Goal: Information Seeking & Learning: Learn about a topic

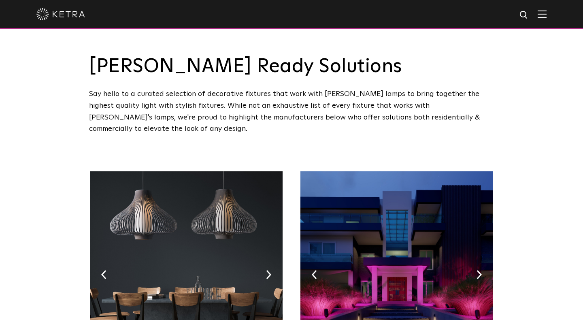
click at [544, 13] on img at bounding box center [542, 14] width 9 height 8
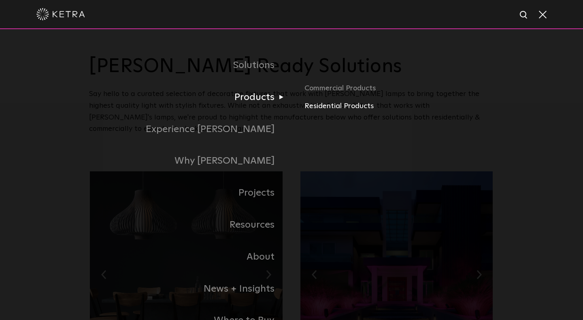
click at [333, 107] on link "Residential Products" at bounding box center [398, 106] width 189 height 12
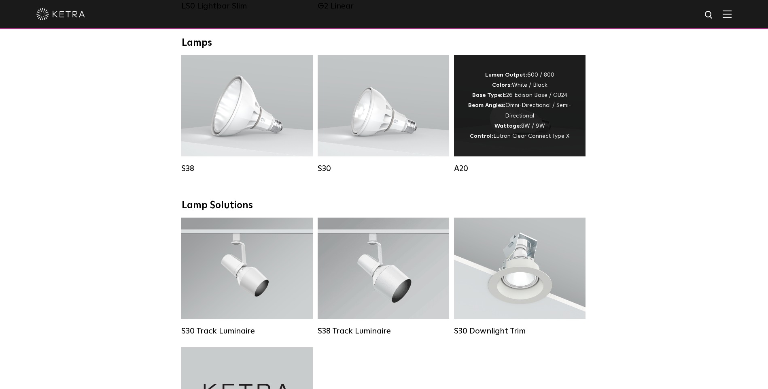
scroll to position [456, 0]
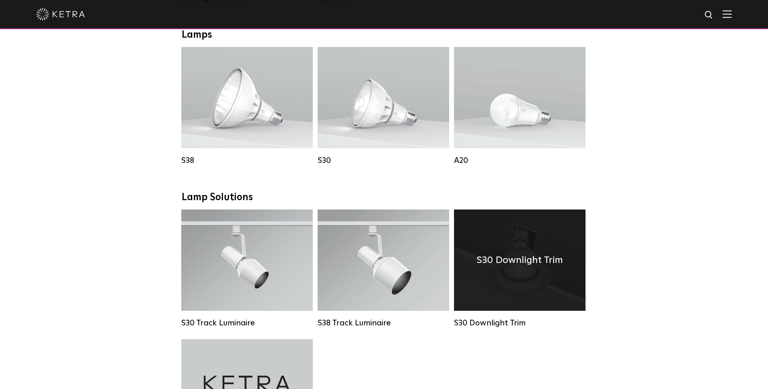
click at [521, 271] on div "S30 Downlight Trim" at bounding box center [520, 259] width 132 height 101
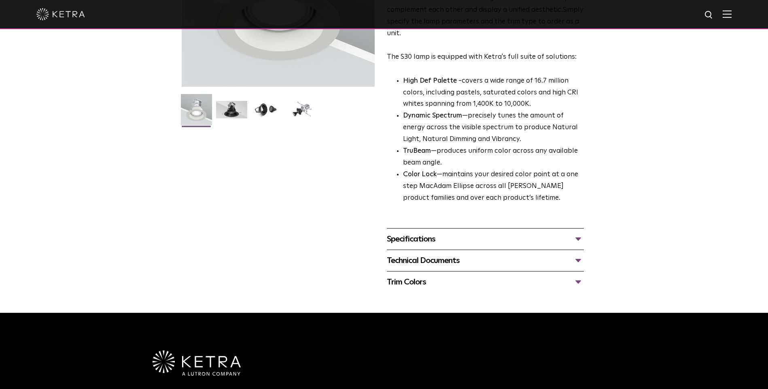
scroll to position [155, 0]
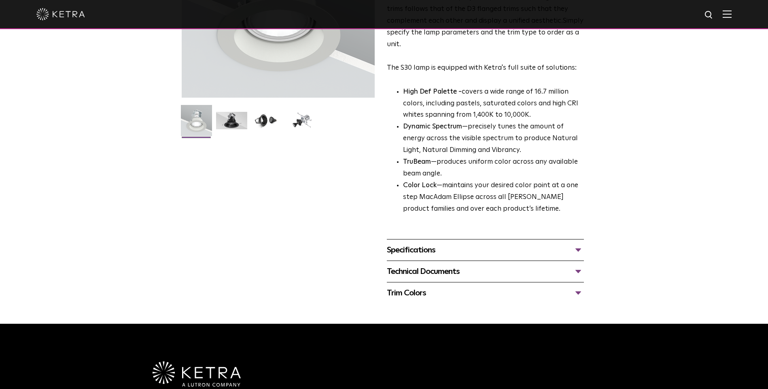
click at [574, 265] on div "Technical Documents" at bounding box center [485, 271] width 197 height 13
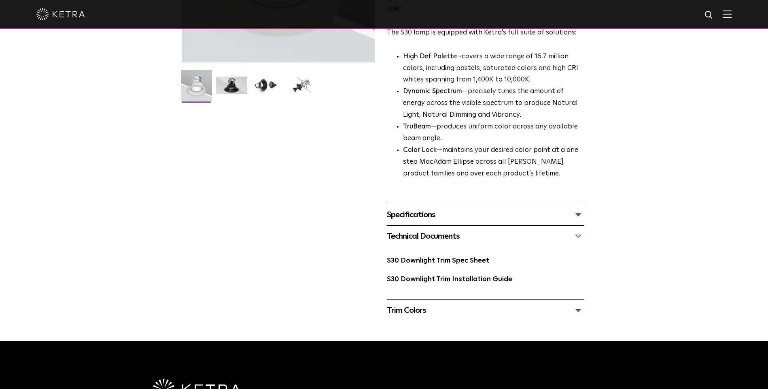
scroll to position [196, 0]
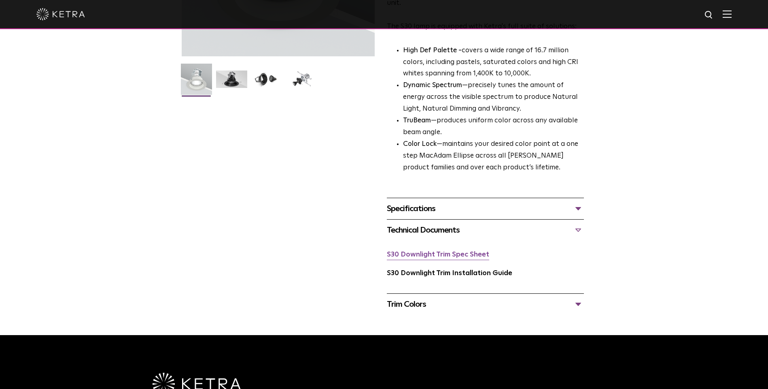
click at [475, 251] on link "S30 Downlight Trim Spec Sheet" at bounding box center [438, 254] width 102 height 7
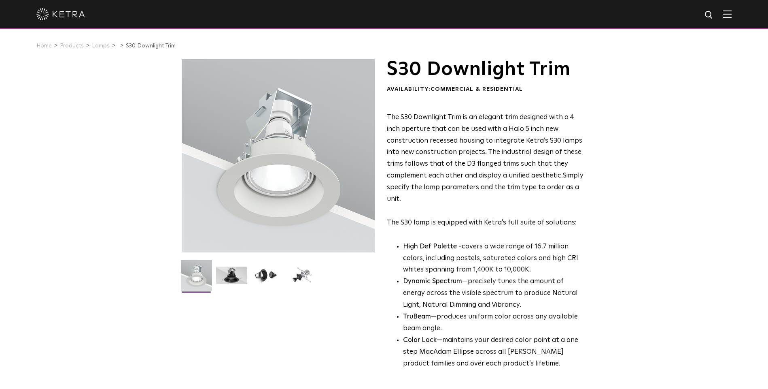
scroll to position [0, 0]
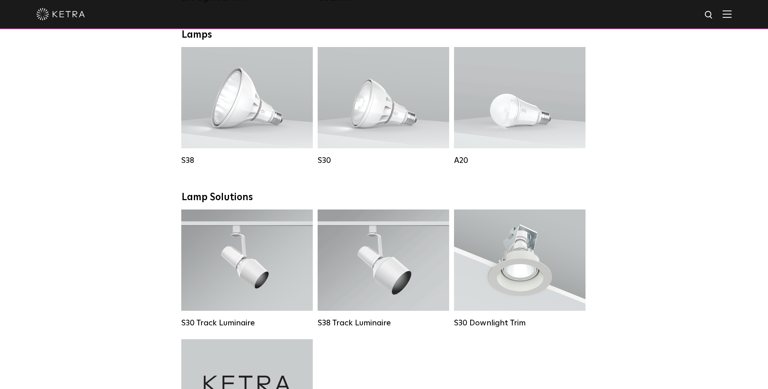
scroll to position [456, 0]
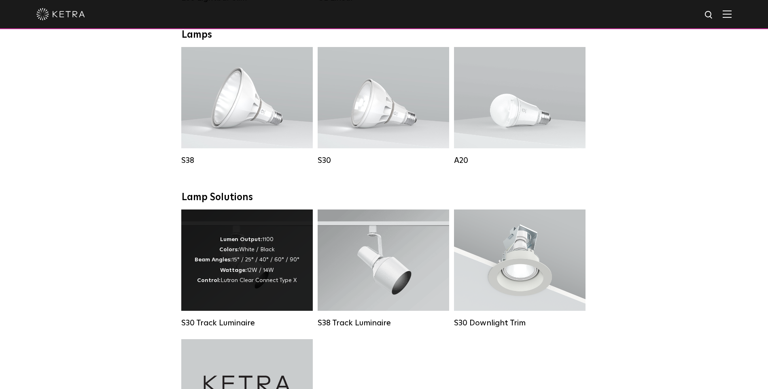
click at [251, 266] on div "Lumen Output: 1100 Colors: White / Black Beam Angles: 15° / 25° / 40° / 60° / 9…" at bounding box center [247, 259] width 105 height 51
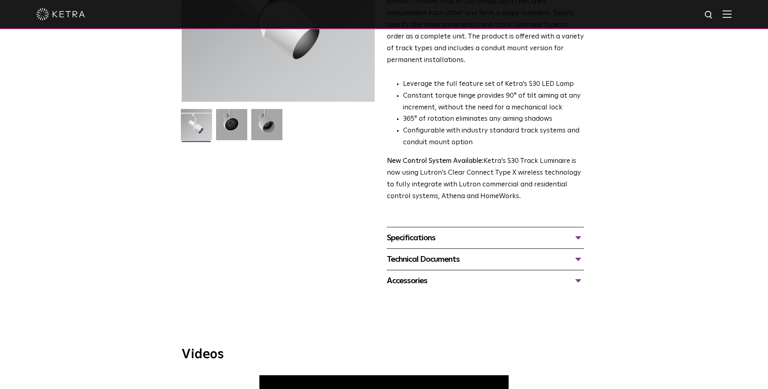
scroll to position [151, 0]
click at [579, 231] on div "Specifications" at bounding box center [485, 237] width 197 height 13
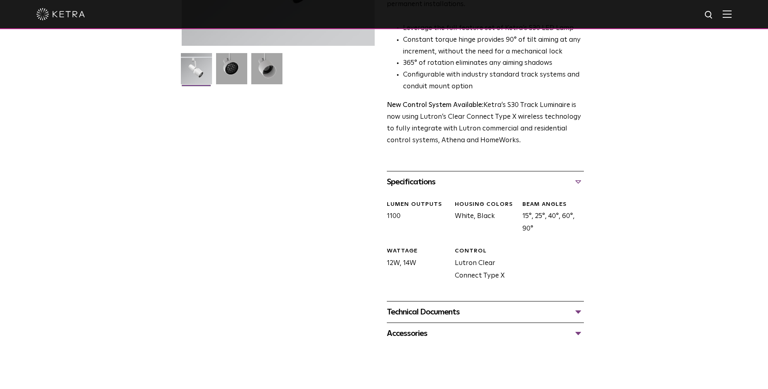
scroll to position [207, 0]
click at [578, 304] on div "Technical Documents" at bounding box center [485, 310] width 197 height 13
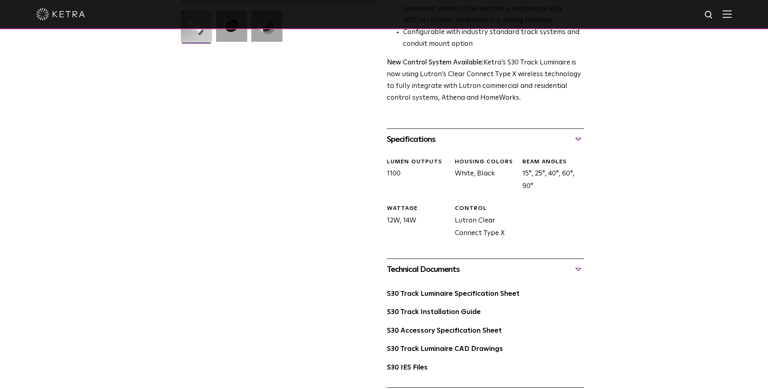
scroll to position [249, 0]
click at [489, 290] on link "S30 Track Luminaire Specification Sheet" at bounding box center [453, 293] width 133 height 7
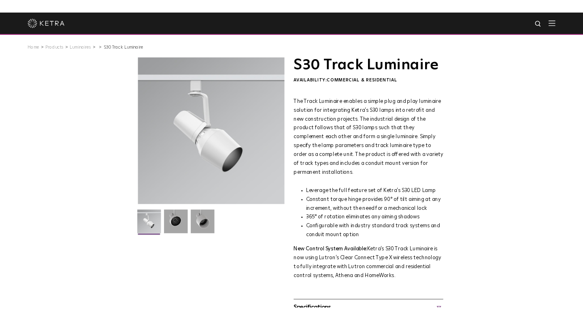
scroll to position [0, 0]
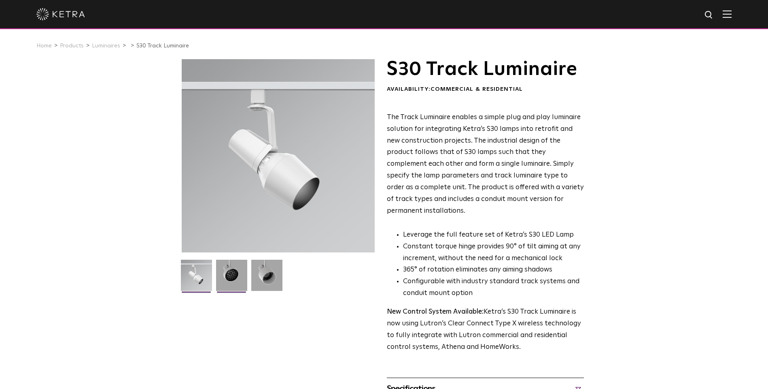
click at [232, 276] on img at bounding box center [231, 277] width 31 height 37
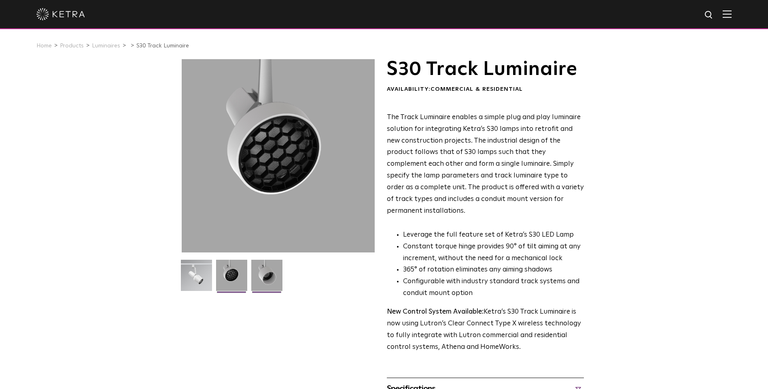
click at [268, 273] on img at bounding box center [266, 277] width 31 height 37
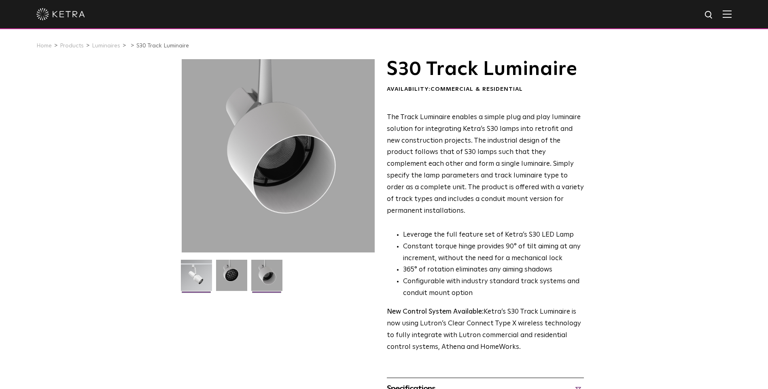
click at [202, 278] on img at bounding box center [196, 277] width 31 height 37
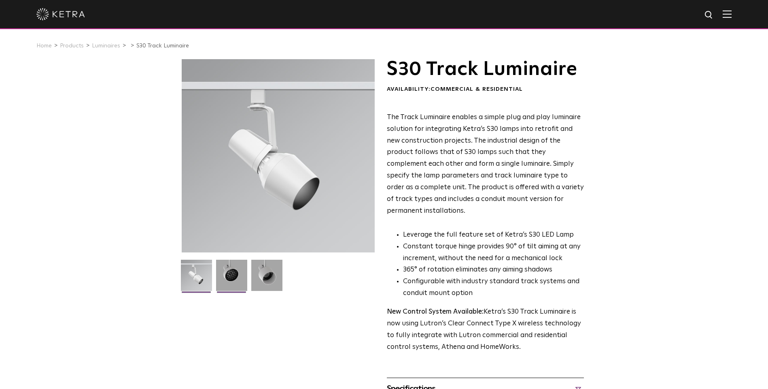
click at [234, 274] on img at bounding box center [231, 277] width 31 height 37
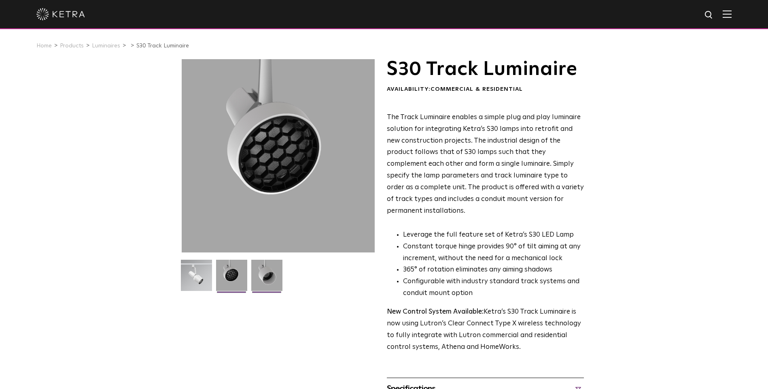
click at [260, 278] on img at bounding box center [266, 277] width 31 height 37
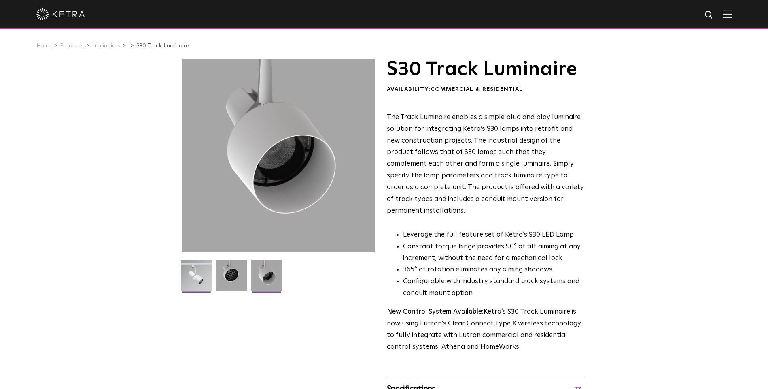
click at [200, 272] on img at bounding box center [196, 277] width 31 height 37
